Goal: Task Accomplishment & Management: Complete application form

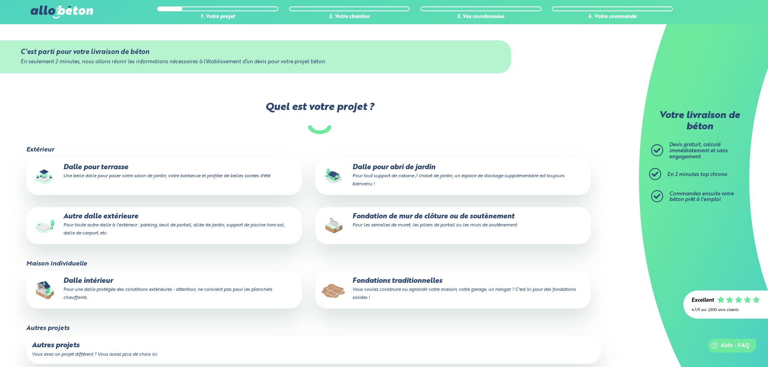
click at [402, 281] on p "Fondations traditionnelles Vous voulez construire ou agrandir votre maison, vot…" at bounding box center [453, 289] width 264 height 25
click at [0, 0] on input "Fondations traditionnelles Vous voulez construire ou agrandir votre maison, vot…" at bounding box center [0, 0] width 0 height 0
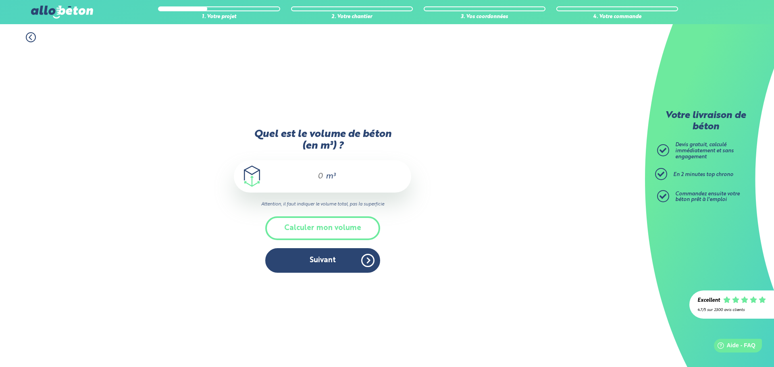
click at [321, 173] on input "Quel est le volume de béton (en m³) ?" at bounding box center [317, 177] width 14 height 10
type input "21"
click at [343, 233] on button "Calculer mon volume" at bounding box center [322, 229] width 115 height 24
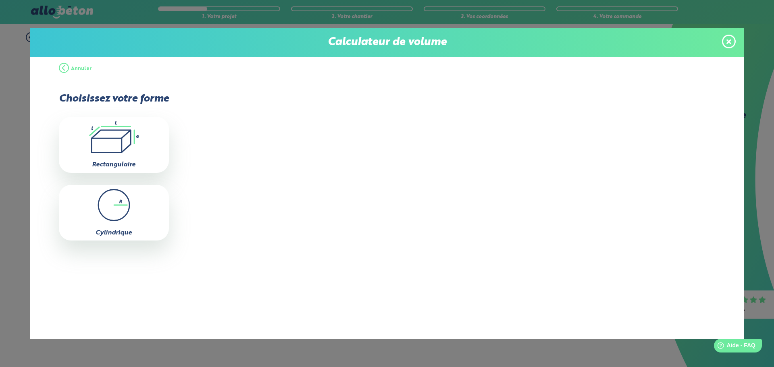
click at [727, 44] on icon at bounding box center [729, 41] width 5 height 5
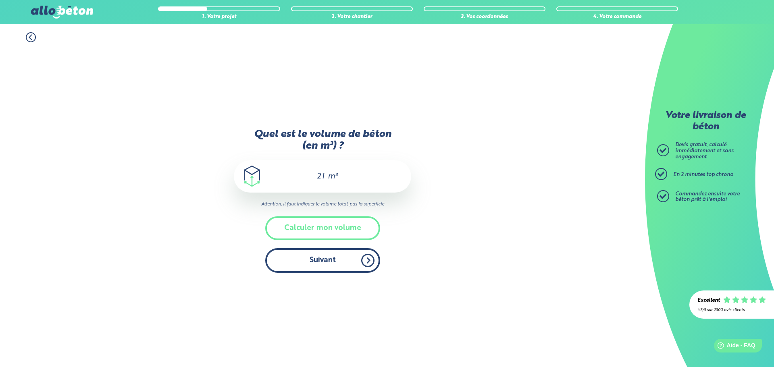
click at [336, 261] on button "Suivant" at bounding box center [322, 260] width 115 height 25
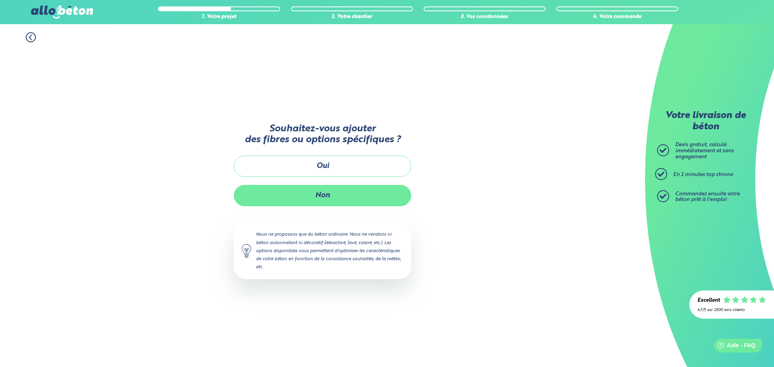
click at [344, 194] on button "Non" at bounding box center [322, 195] width 177 height 21
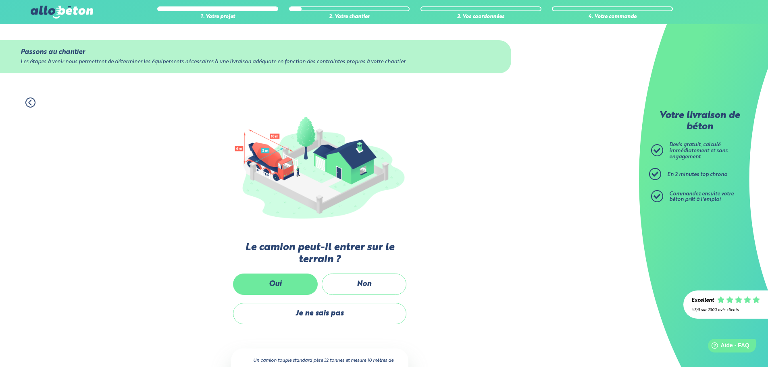
click at [292, 279] on label "Oui" at bounding box center [275, 284] width 85 height 21
click at [0, 0] on input "Oui" at bounding box center [0, 0] width 0 height 0
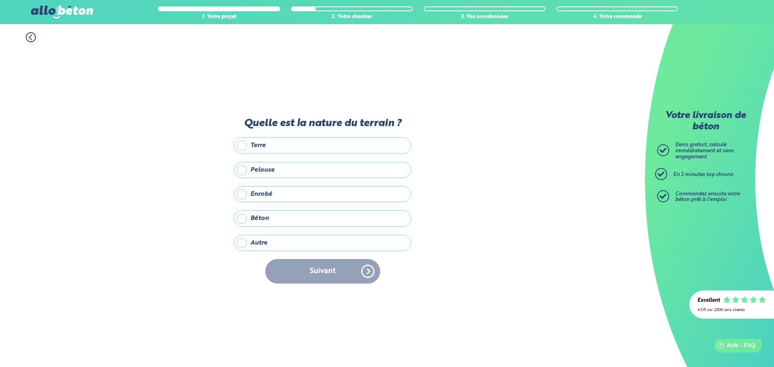
click at [248, 244] on label "Autre" at bounding box center [322, 243] width 177 height 16
click at [0, 0] on input "Autre" at bounding box center [0, 0] width 0 height 0
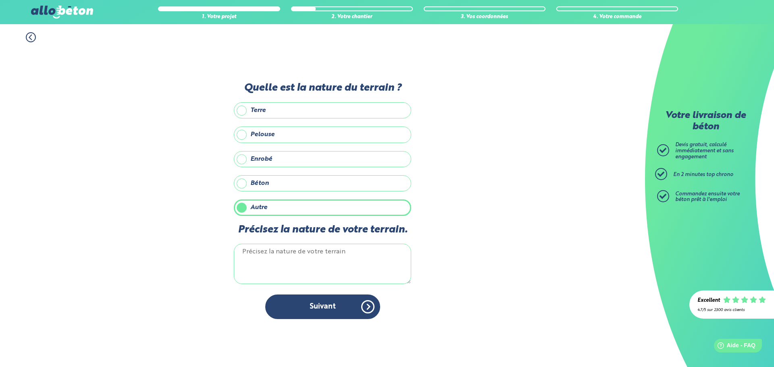
click at [279, 253] on textarea "Précisez la nature de votre terrain." at bounding box center [322, 264] width 177 height 40
type textarea "g"
type textarea "c"
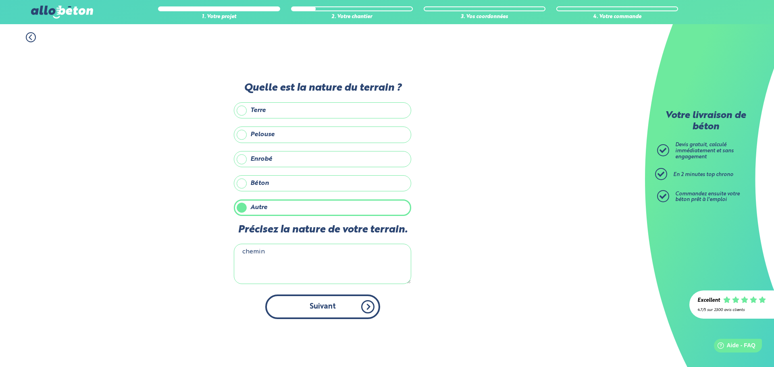
type textarea "chemin"
click at [307, 297] on button "Suivant" at bounding box center [322, 307] width 115 height 25
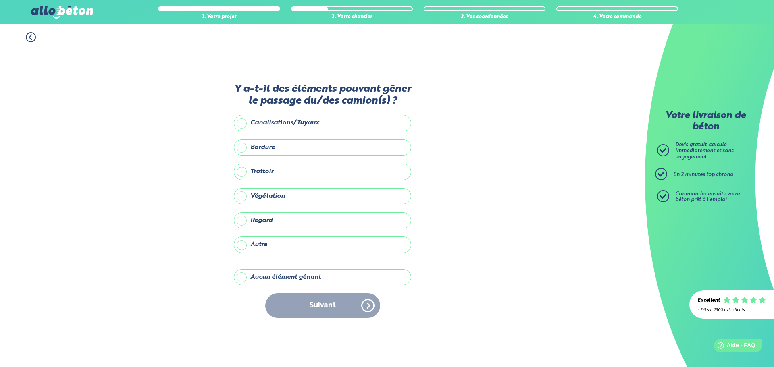
click at [261, 279] on label "Aucun élément gênant" at bounding box center [322, 277] width 177 height 16
click at [0, 0] on input "Aucun élément gênant" at bounding box center [0, 0] width 0 height 0
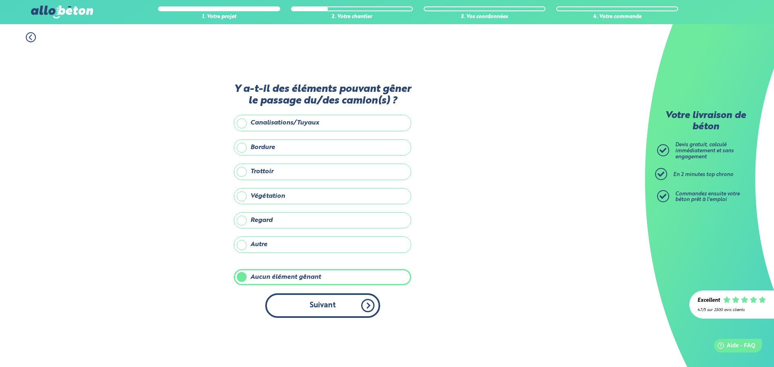
click at [307, 298] on button "Suivant" at bounding box center [322, 306] width 115 height 25
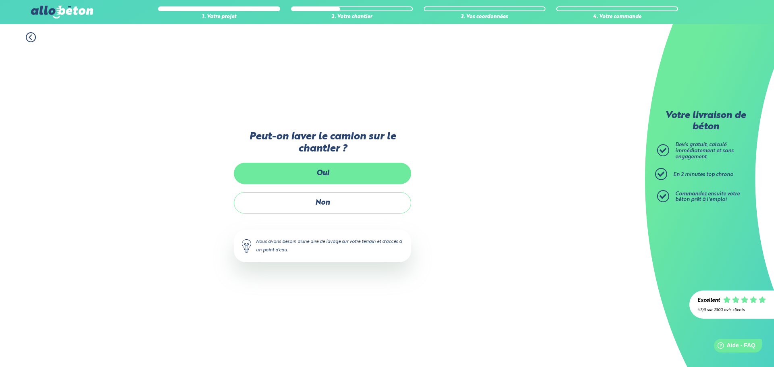
click at [363, 180] on label "Oui" at bounding box center [322, 173] width 177 height 21
click at [0, 0] on input "Oui" at bounding box center [0, 0] width 0 height 0
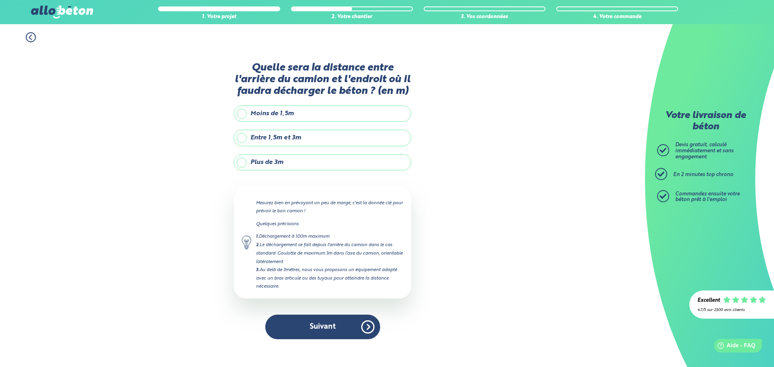
click at [240, 135] on label "Entre 1,5m et 3m" at bounding box center [322, 138] width 177 height 16
click at [0, 0] on input "Entre 1,5m et 3m" at bounding box center [0, 0] width 0 height 0
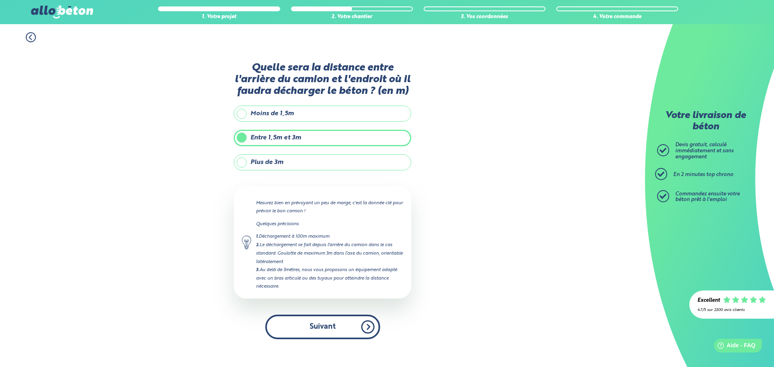
click at [330, 330] on button "Suivant" at bounding box center [322, 327] width 115 height 25
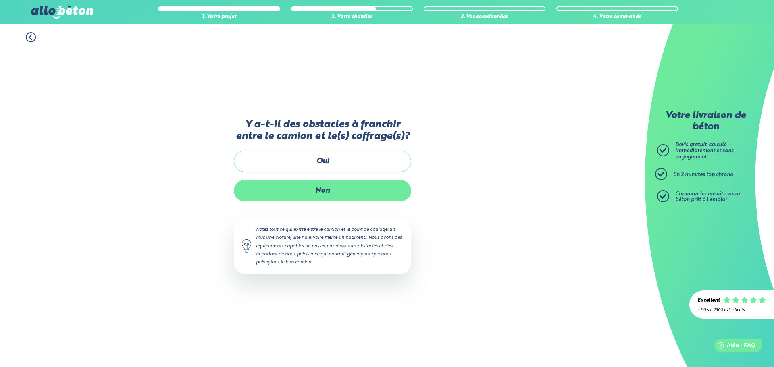
click at [350, 188] on label "Non" at bounding box center [322, 190] width 177 height 21
click at [0, 0] on input "Non" at bounding box center [0, 0] width 0 height 0
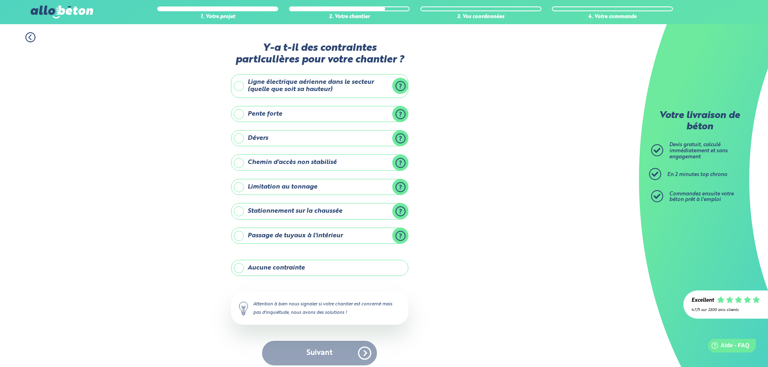
click at [288, 267] on label "Aucune contrainte" at bounding box center [319, 268] width 177 height 16
click at [0, 0] on input "Aucune contrainte" at bounding box center [0, 0] width 0 height 0
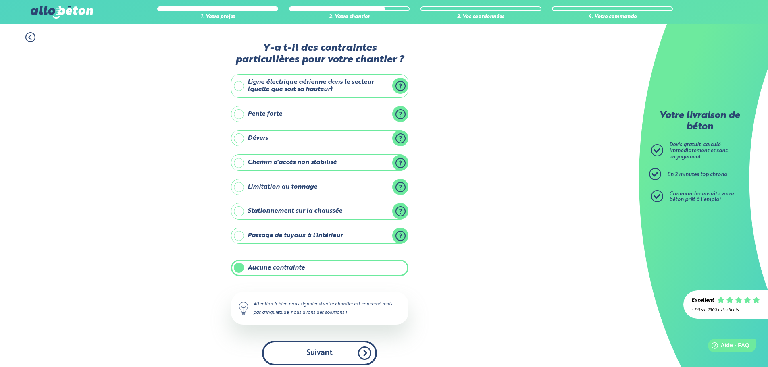
click at [330, 354] on button "Suivant" at bounding box center [319, 353] width 115 height 25
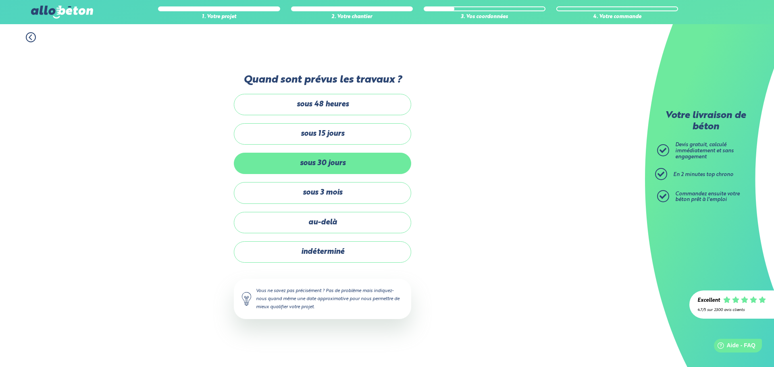
click at [297, 170] on label "sous 30 jours" at bounding box center [322, 163] width 177 height 21
click at [0, 0] on input "sous 30 jours" at bounding box center [0, 0] width 0 height 0
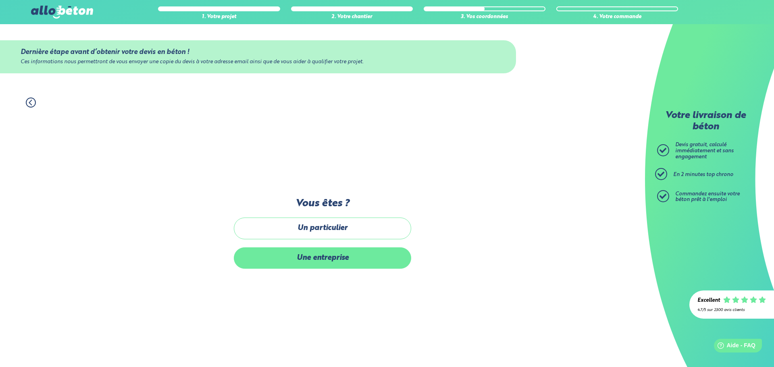
click at [333, 263] on label "Une entreprise" at bounding box center [322, 258] width 177 height 21
click at [0, 0] on input "Une entreprise" at bounding box center [0, 0] width 0 height 0
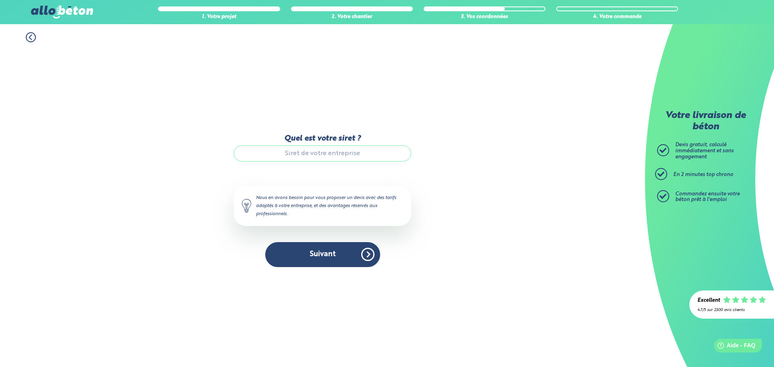
click at [308, 161] on input "Quel est votre siret ?" at bounding box center [322, 154] width 177 height 16
type input "899"
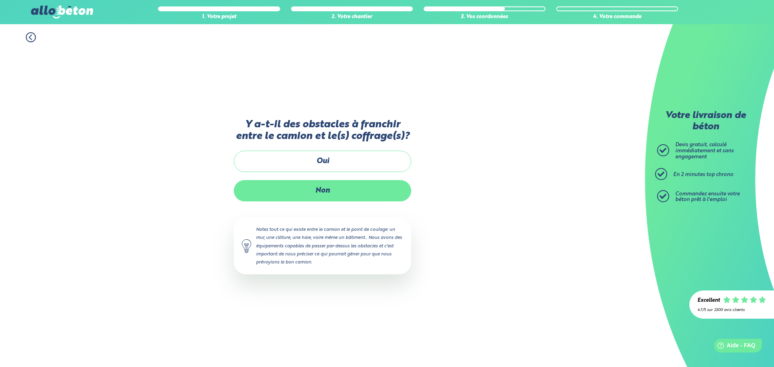
click at [287, 191] on label "Non" at bounding box center [322, 190] width 177 height 21
click at [0, 0] on input "Non" at bounding box center [0, 0] width 0 height 0
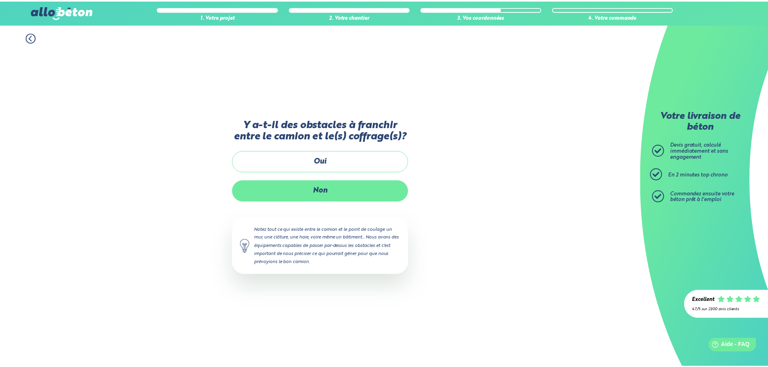
scroll to position [6, 0]
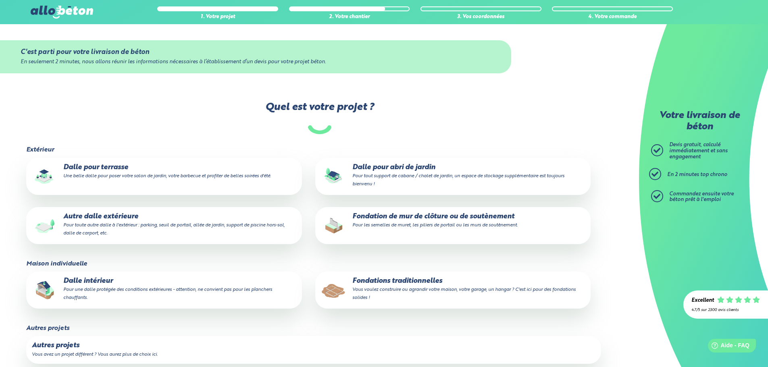
click at [118, 174] on small "Une belle dalle pour poser votre salon de jardin, votre barbecue et profiter de…" at bounding box center [167, 176] width 208 height 5
click at [0, 0] on input "Dalle pour terrasse Une belle dalle pour poser votre salon de jardin, votre bar…" at bounding box center [0, 0] width 0 height 0
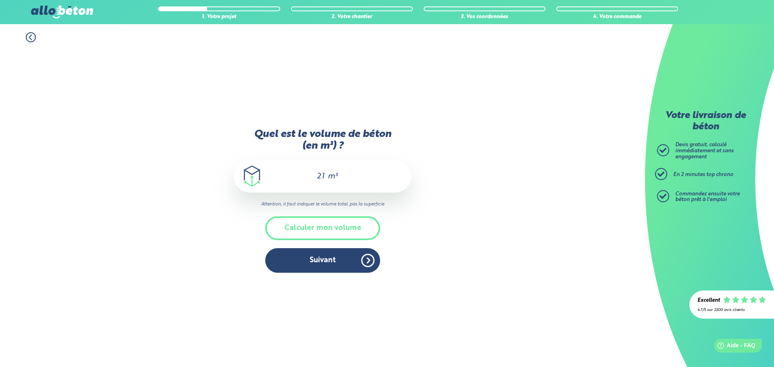
click at [329, 179] on span "m³" at bounding box center [333, 177] width 10 height 8
click at [322, 179] on input "21" at bounding box center [317, 177] width 18 height 10
click at [328, 228] on button "Calculer mon volume" at bounding box center [322, 229] width 115 height 24
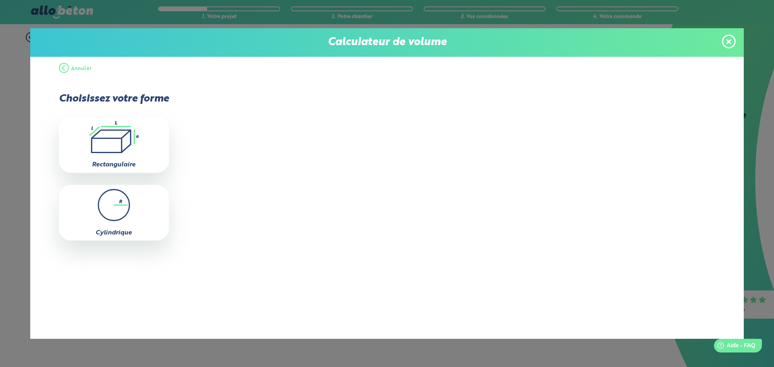
click at [125, 154] on div ".icon-calc-rectanglea{fill:none;stroke-linecap:round;stroke-width:3px;stroke:#6…" at bounding box center [114, 145] width 110 height 56
type input "0"
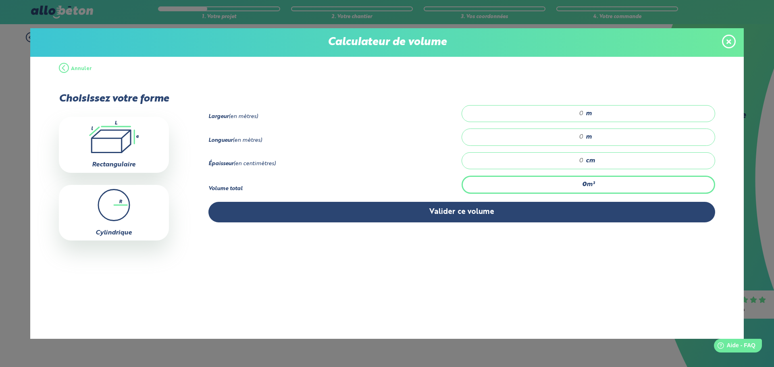
click at [556, 115] on input "number" at bounding box center [527, 114] width 114 height 8
type input "16.6"
click at [582, 140] on input "number" at bounding box center [527, 137] width 114 height 8
type input "30"
click at [576, 222] on div "Largeur (en mètres) 16.6 m Longueur (en mètres) 30 m Épaisseur (en centimètres)…" at bounding box center [442, 167] width 546 height 172
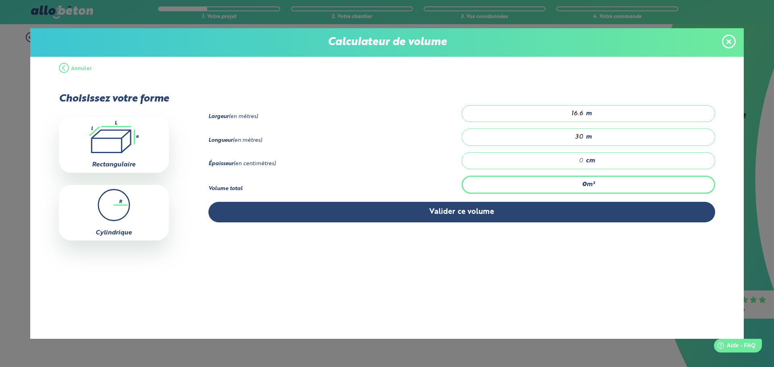
click at [585, 159] on div "cm" at bounding box center [589, 160] width 254 height 17
type input "4.98"
type input "1"
type input "74.7"
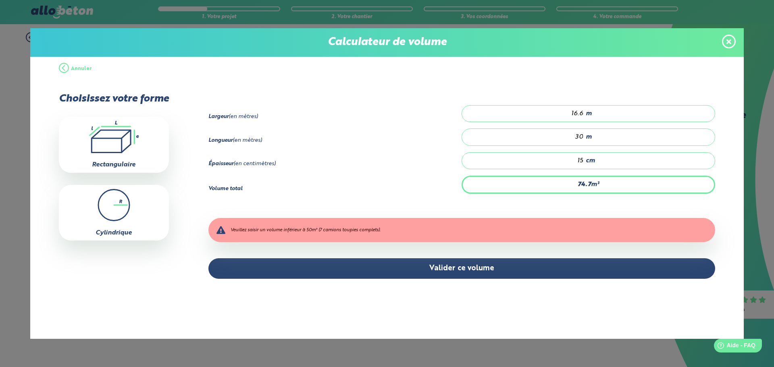
type input "15"
click at [594, 203] on div "Largeur (en mètres) 16.6 m Longueur (en mètres) 30 m Épaisseur (en centimètres)…" at bounding box center [461, 192] width 507 height 174
drag, startPoint x: 287, startPoint y: 231, endPoint x: 391, endPoint y: 231, distance: 104.0
click at [391, 231] on div "Veuillez saisir un volume inférieur à 50m³ (7 camions toupies complets)." at bounding box center [461, 230] width 507 height 24
click at [388, 212] on div "Largeur (en mètres) 16.6 m Longueur (en mètres) 30 m Épaisseur (en centimètres)…" at bounding box center [461, 192] width 507 height 174
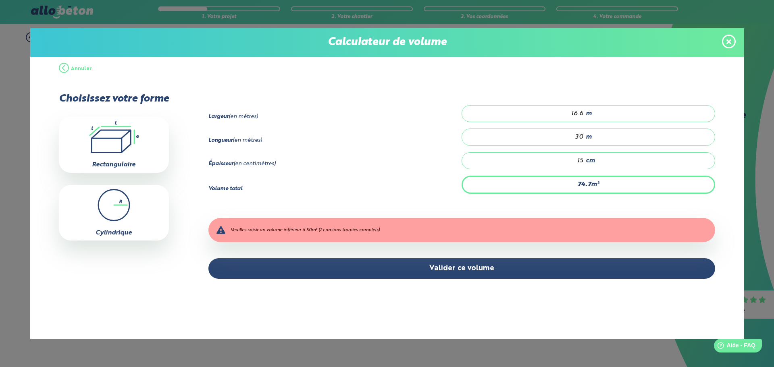
click at [589, 185] on strong "74.7" at bounding box center [584, 184] width 13 height 6
